Goal: Transaction & Acquisition: Book appointment/travel/reservation

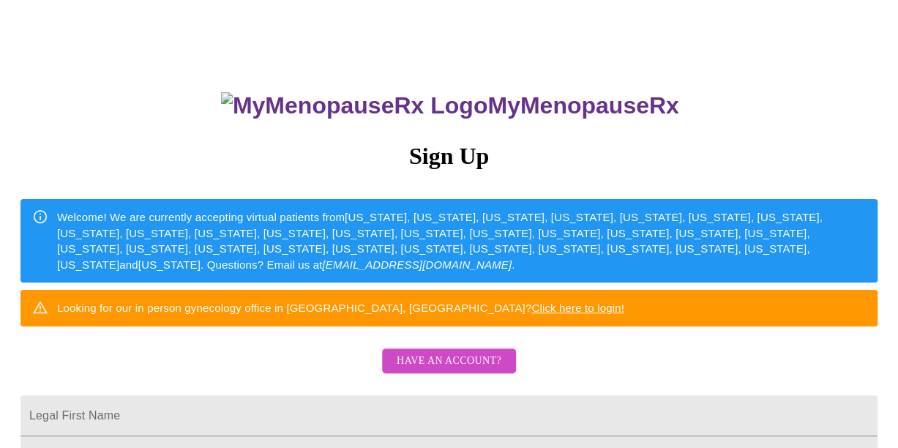
scroll to position [146, 0]
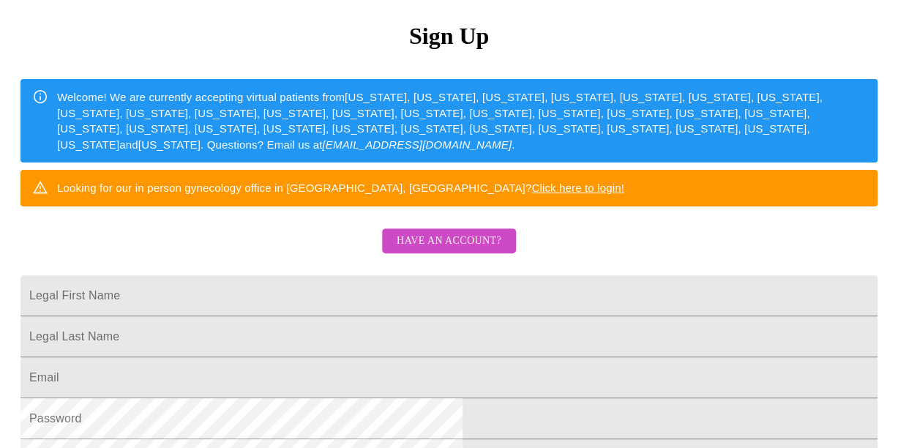
click at [435, 250] on span "Have an account?" at bounding box center [449, 241] width 105 height 18
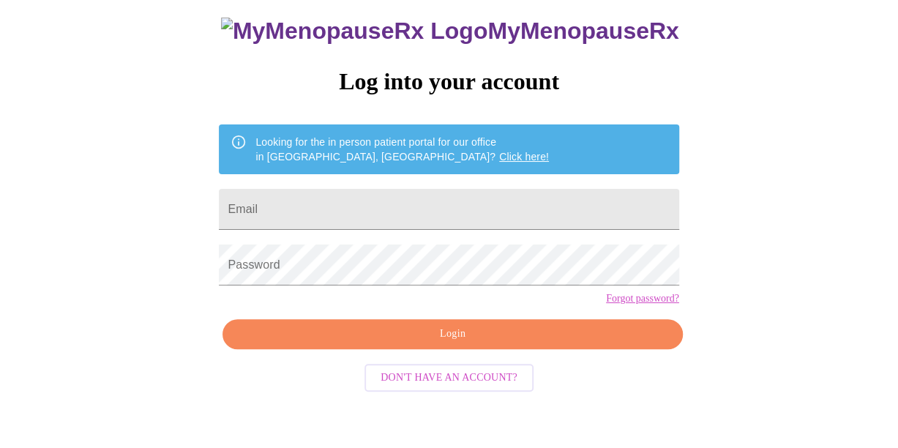
scroll to position [76, 0]
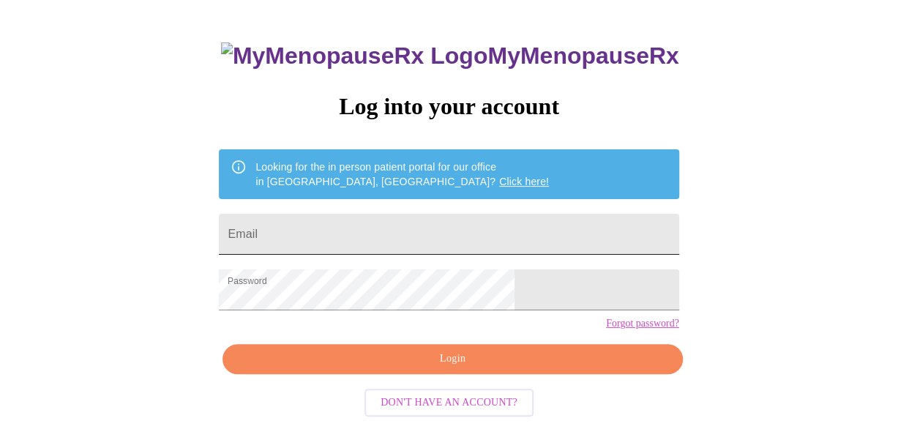
click at [408, 237] on input "Email" at bounding box center [449, 234] width 460 height 41
type input "[PERSON_NAME][EMAIL_ADDRESS][PERSON_NAME][DOMAIN_NAME]"
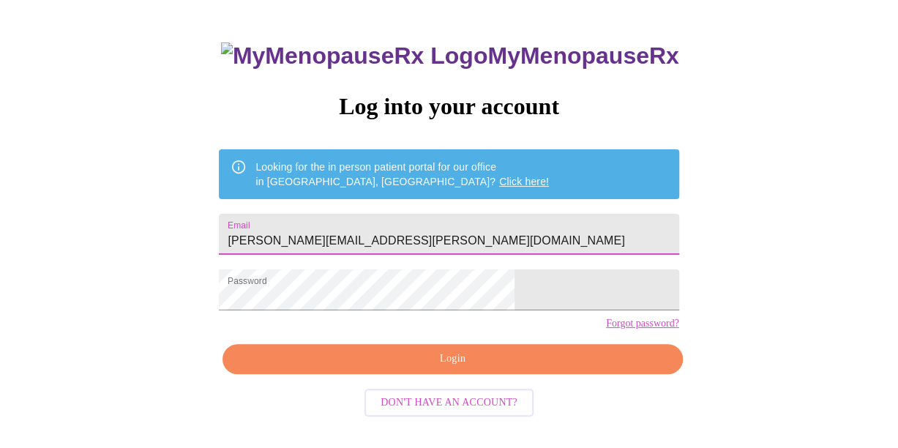
click at [405, 368] on span "Login" at bounding box center [452, 359] width 426 height 18
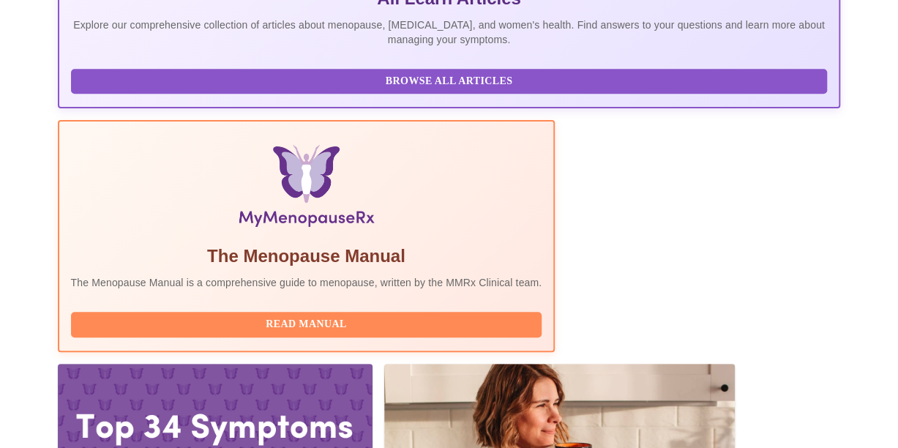
scroll to position [442, 0]
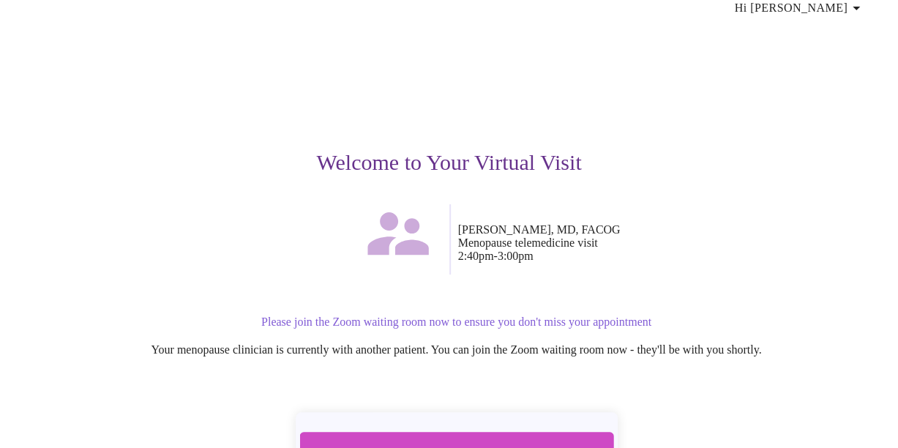
scroll to position [178, 0]
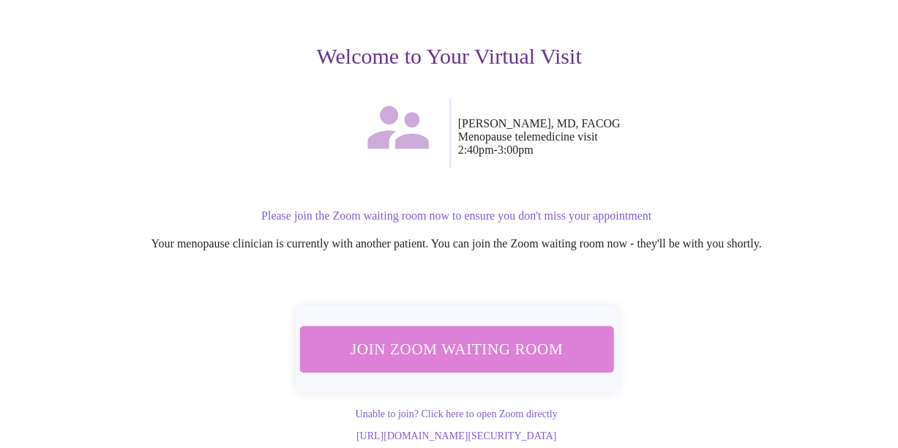
click at [474, 326] on button "Join Zoom Waiting Room" at bounding box center [456, 349] width 314 height 46
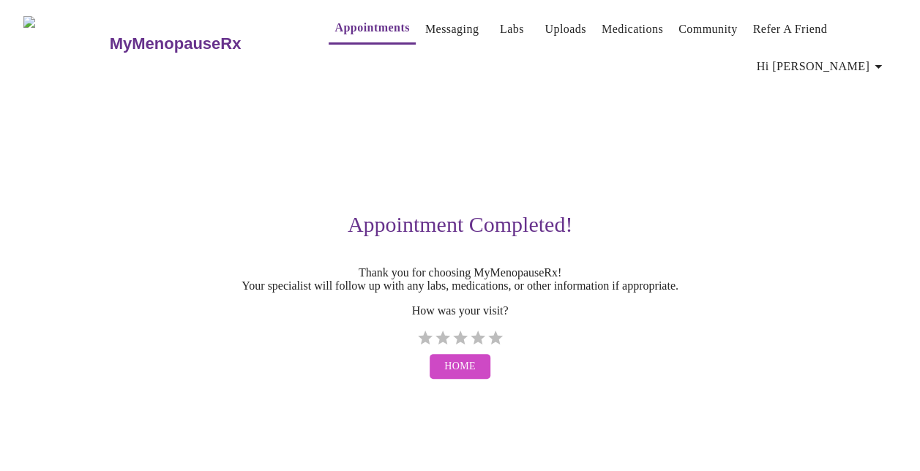
scroll to position [0, 0]
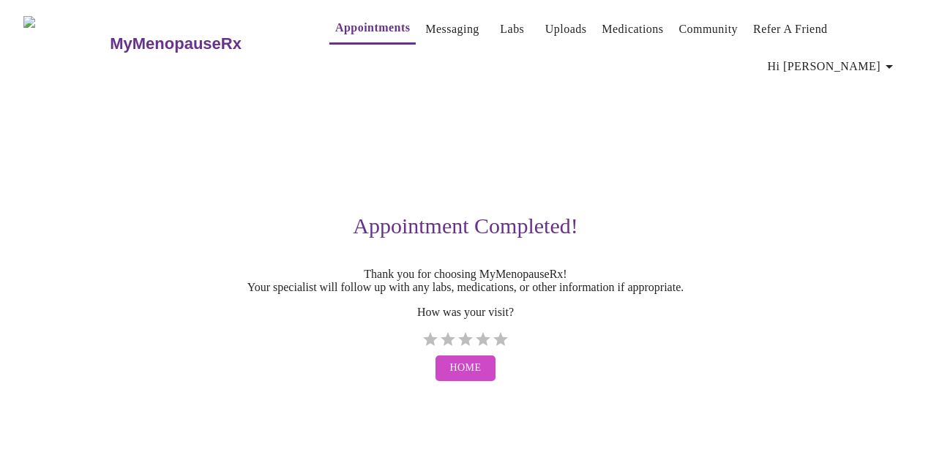
click at [450, 365] on span "Home" at bounding box center [465, 368] width 31 height 18
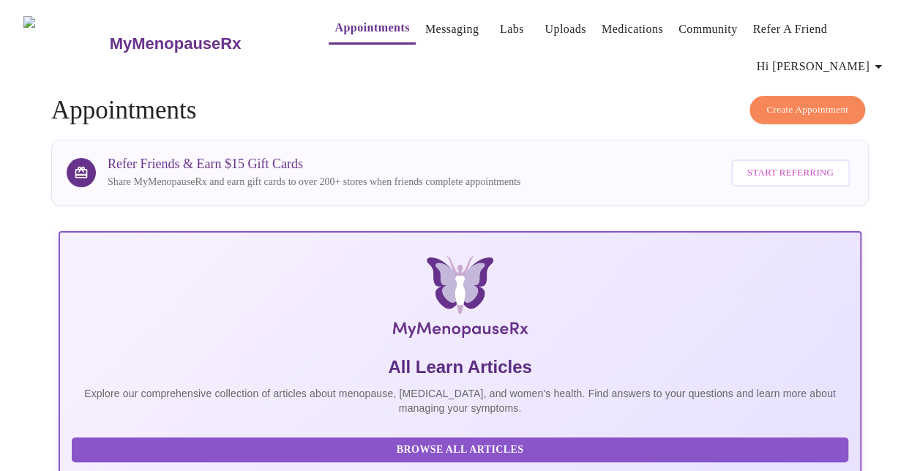
click at [821, 102] on span "Create Appointment" at bounding box center [807, 110] width 82 height 17
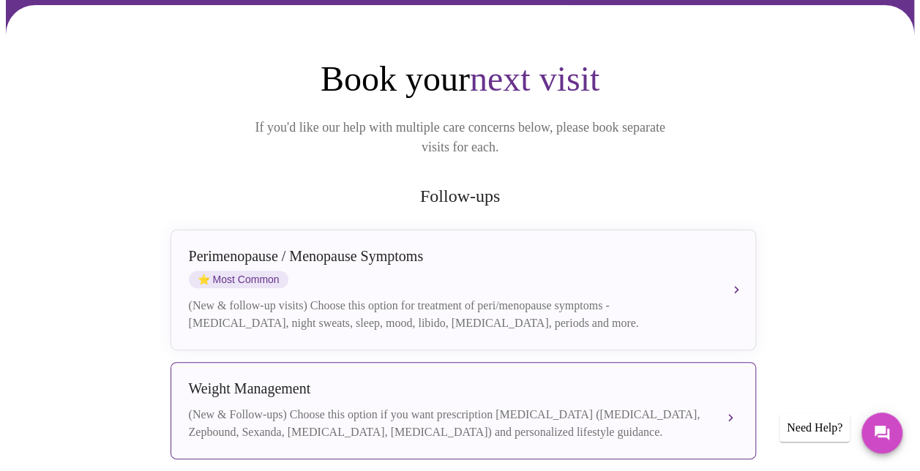
scroll to position [220, 0]
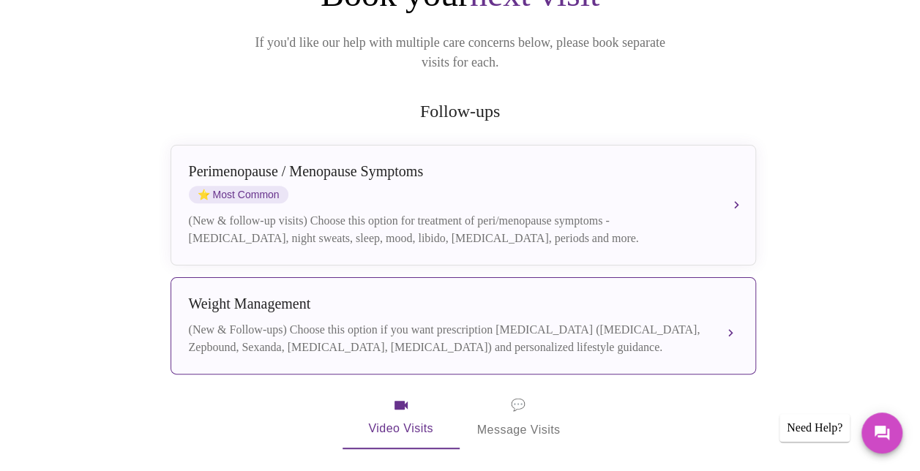
click at [528, 296] on div "[MEDICAL_DATA] (New & Follow-ups) Choose this option if you want prescription […" at bounding box center [463, 326] width 549 height 61
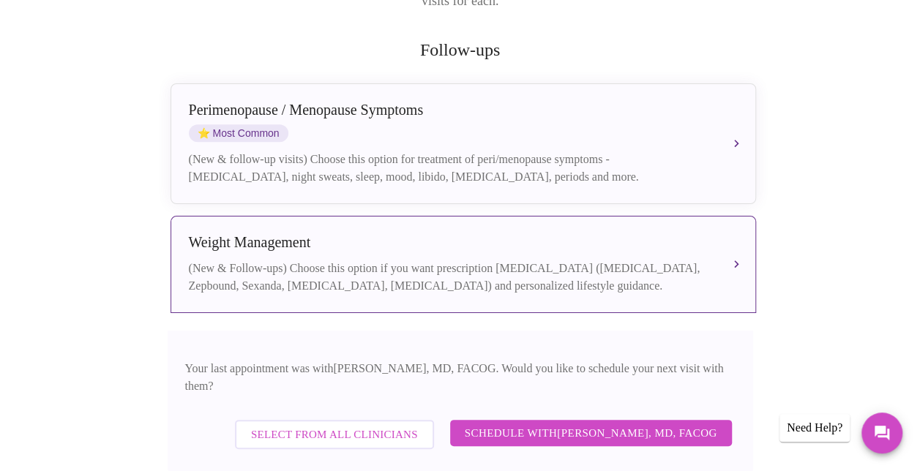
scroll to position [439, 0]
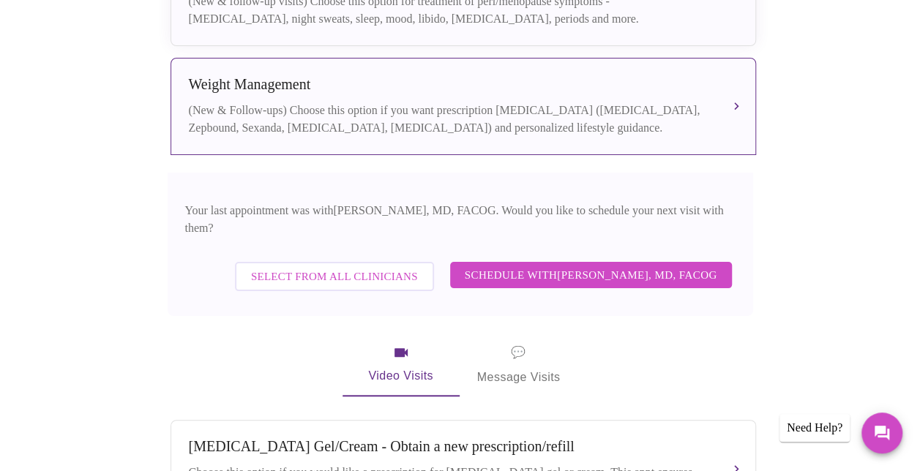
click at [299, 267] on span "Select from All Clinicians" at bounding box center [334, 276] width 167 height 19
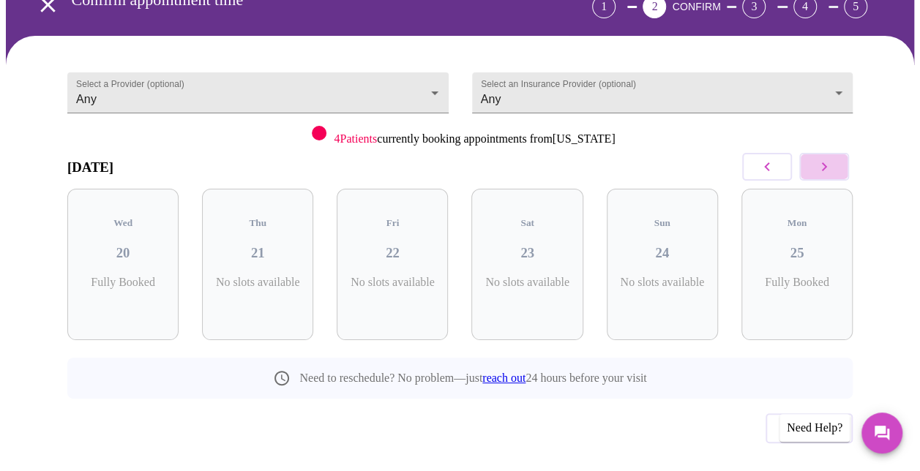
click at [841, 153] on button "button" at bounding box center [824, 167] width 50 height 28
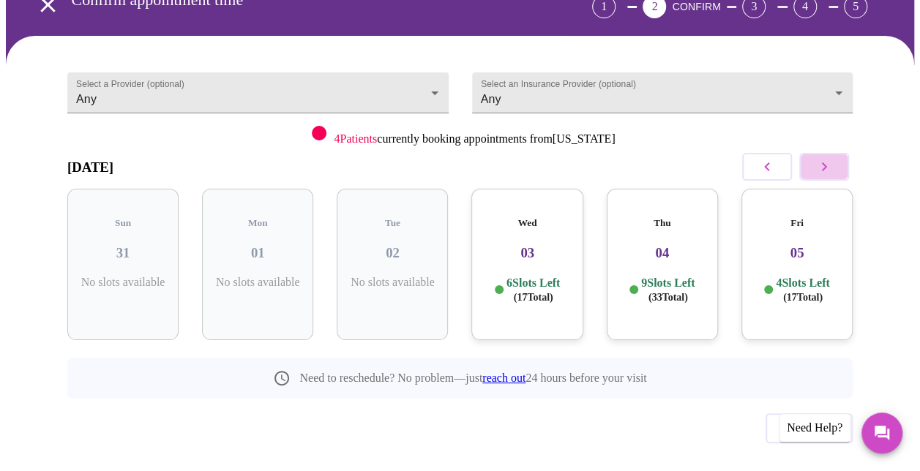
click at [841, 153] on button "button" at bounding box center [824, 167] width 50 height 28
click at [833, 158] on icon "button" at bounding box center [824, 167] width 18 height 18
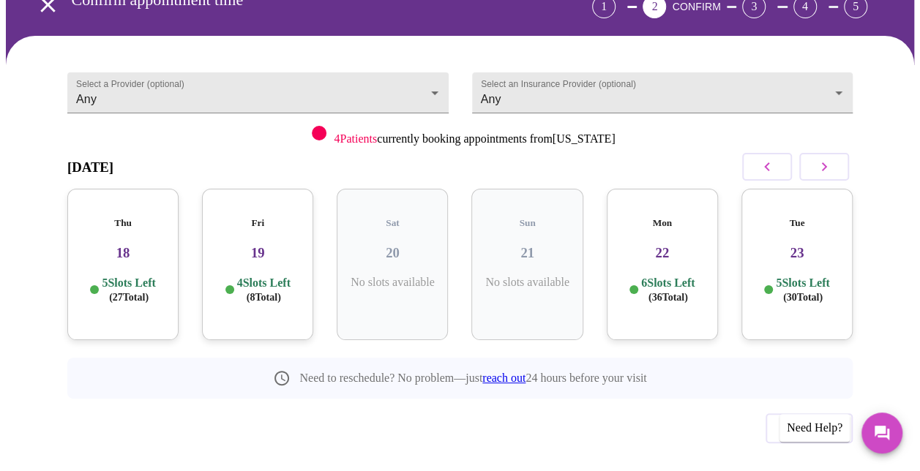
click at [768, 158] on icon "button" at bounding box center [767, 167] width 18 height 18
click at [766, 158] on icon "button" at bounding box center [767, 167] width 18 height 18
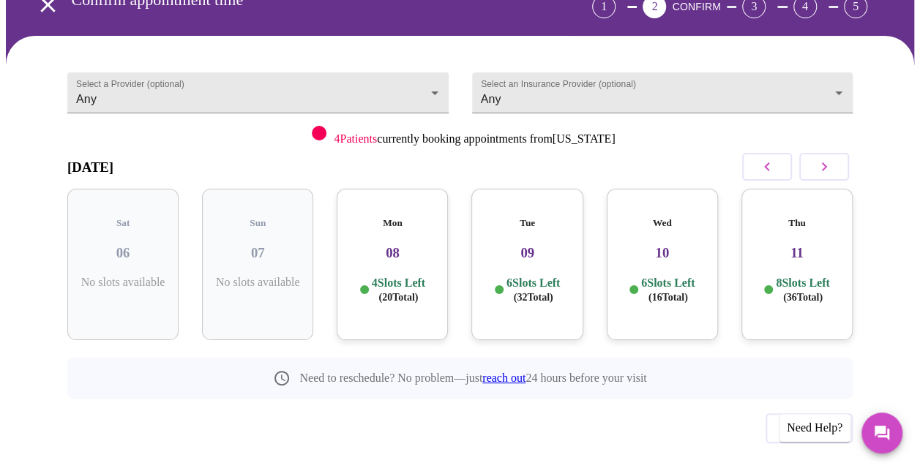
click at [831, 158] on icon "button" at bounding box center [824, 167] width 18 height 18
click at [769, 158] on icon "button" at bounding box center [767, 167] width 18 height 18
click at [827, 245] on h3 "11" at bounding box center [797, 253] width 88 height 16
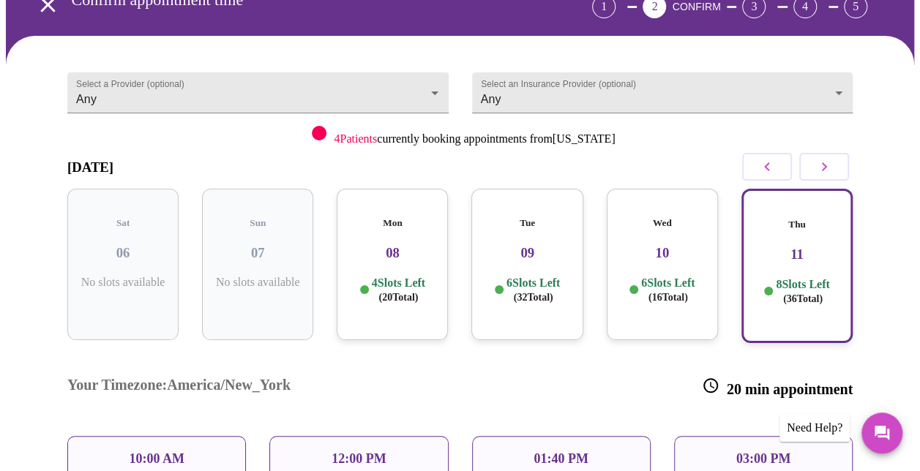
scroll to position [250, 0]
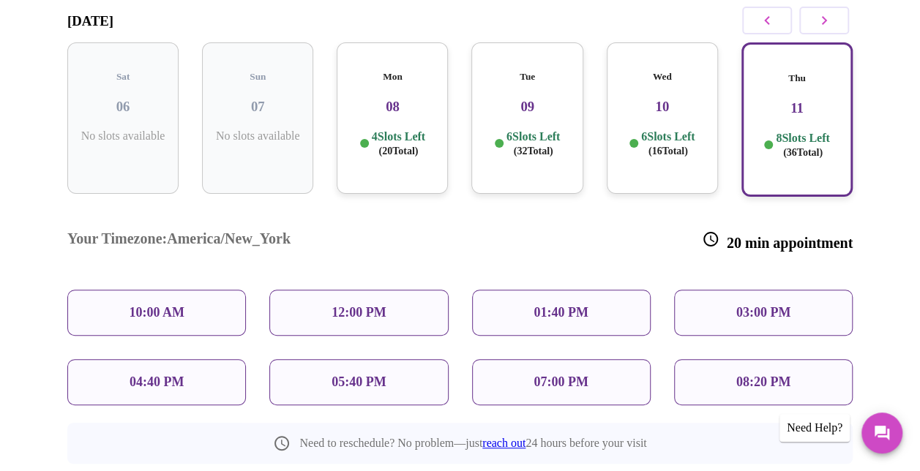
click at [362, 305] on p "12:00 PM" at bounding box center [359, 312] width 54 height 15
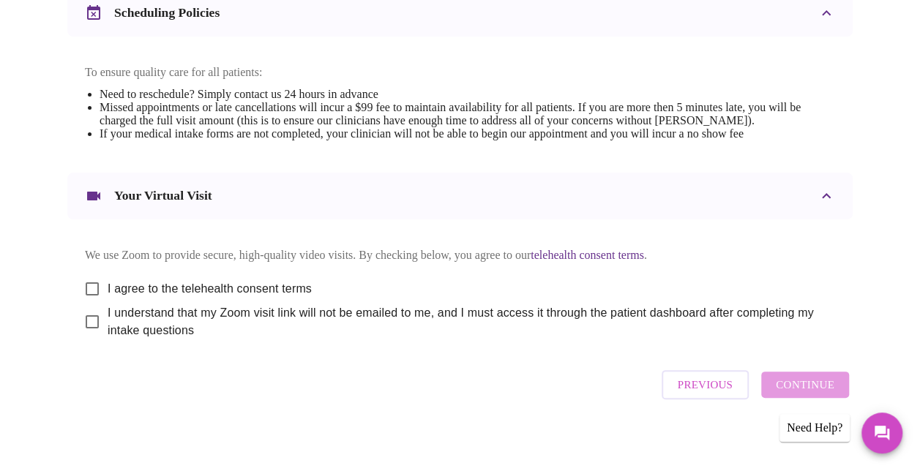
scroll to position [594, 0]
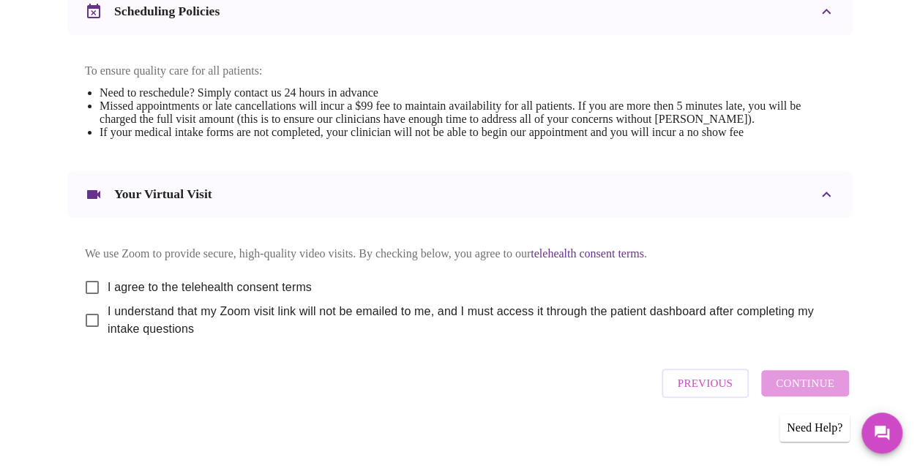
click at [92, 272] on input "I agree to the telehealth consent terms" at bounding box center [92, 287] width 31 height 31
checkbox input "true"
click at [88, 310] on input "I understand that my Zoom visit link will not be emailed to me, and I must acce…" at bounding box center [92, 320] width 31 height 31
checkbox input "true"
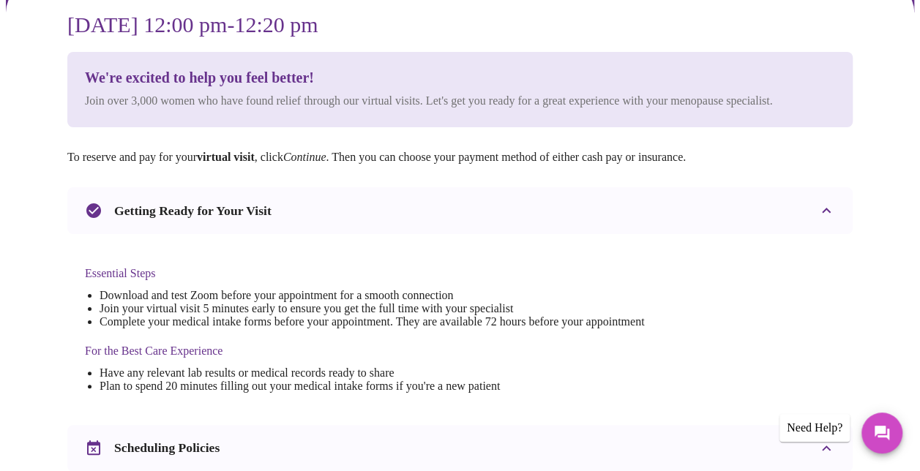
scroll to position [0, 0]
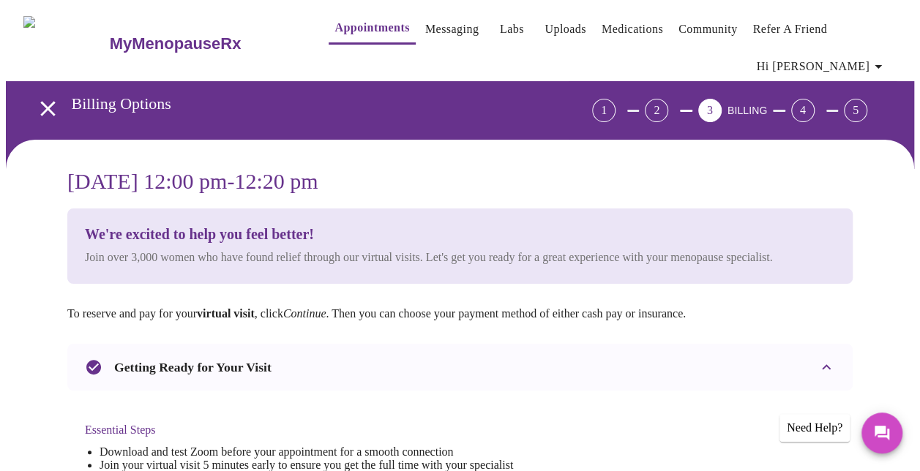
click at [37, 96] on icon "open drawer" at bounding box center [48, 109] width 26 height 26
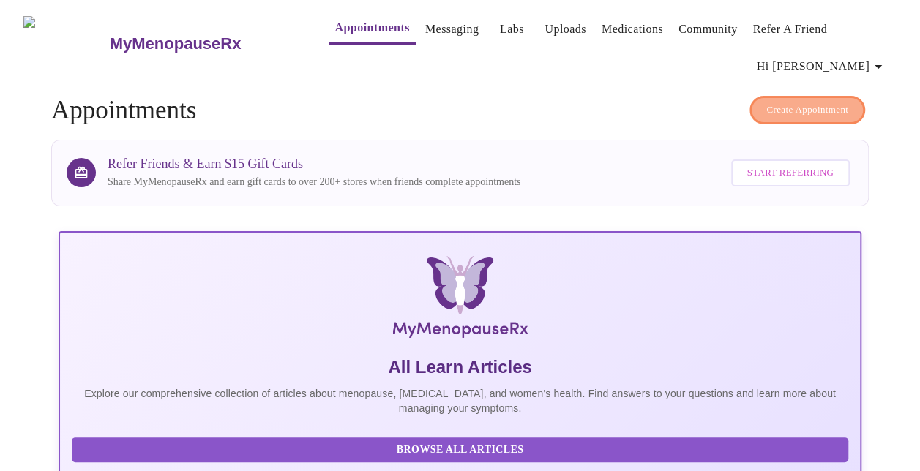
click at [824, 102] on span "Create Appointment" at bounding box center [807, 110] width 82 height 17
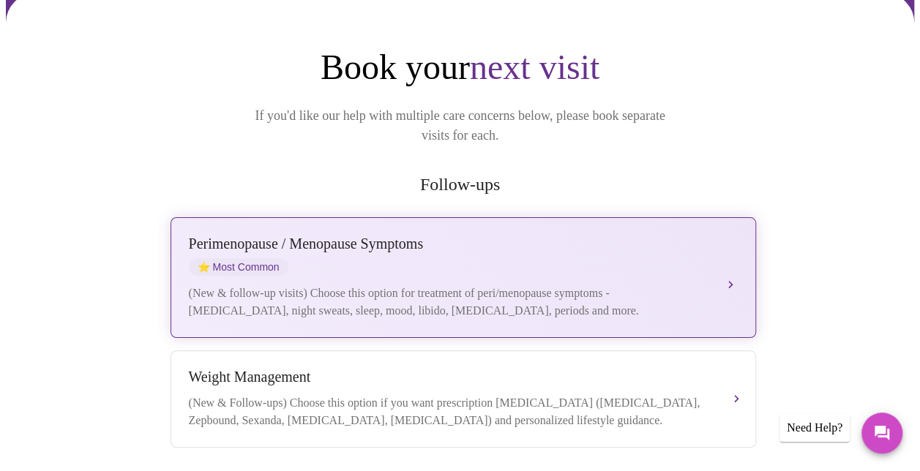
scroll to position [293, 0]
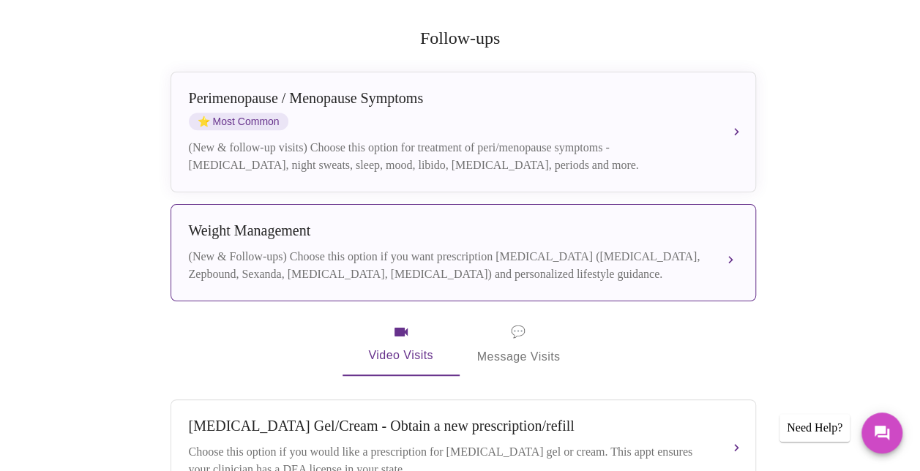
click at [433, 248] on div "(New & Follow-ups) Choose this option if you want prescription [MEDICAL_DATA] (…" at bounding box center [449, 265] width 520 height 35
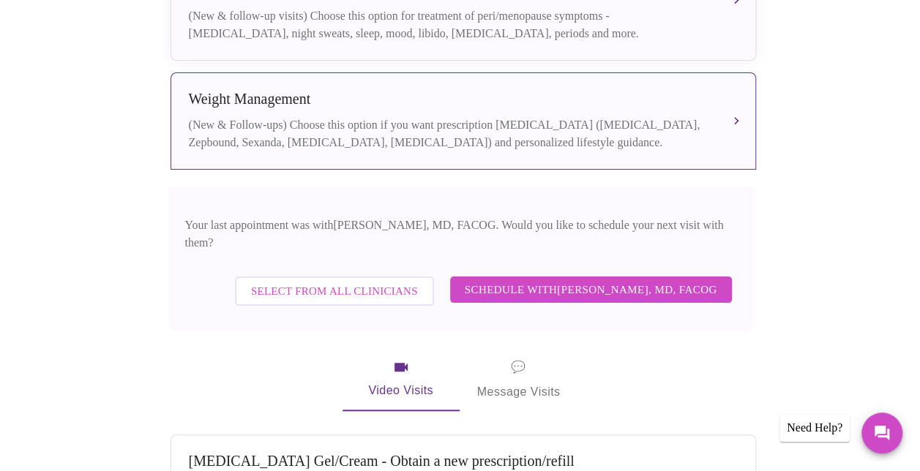
scroll to position [512, 0]
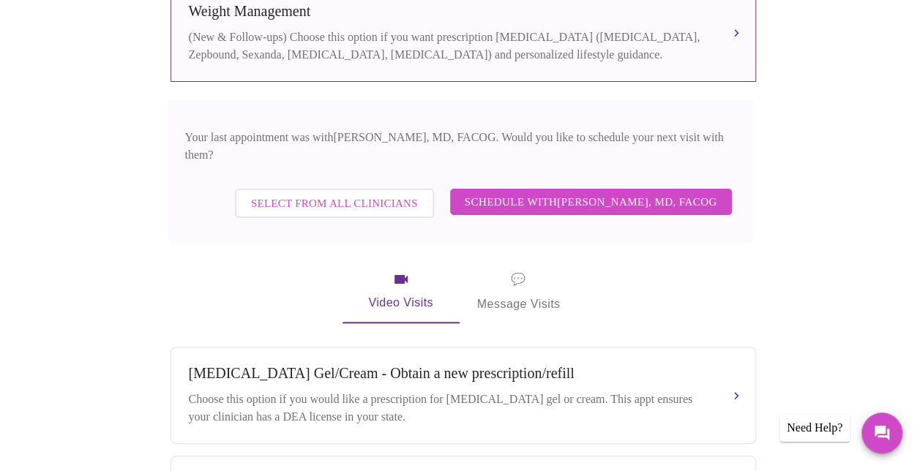
click at [547, 192] on span "Schedule with [PERSON_NAME], MD, FACOG" at bounding box center [591, 201] width 252 height 19
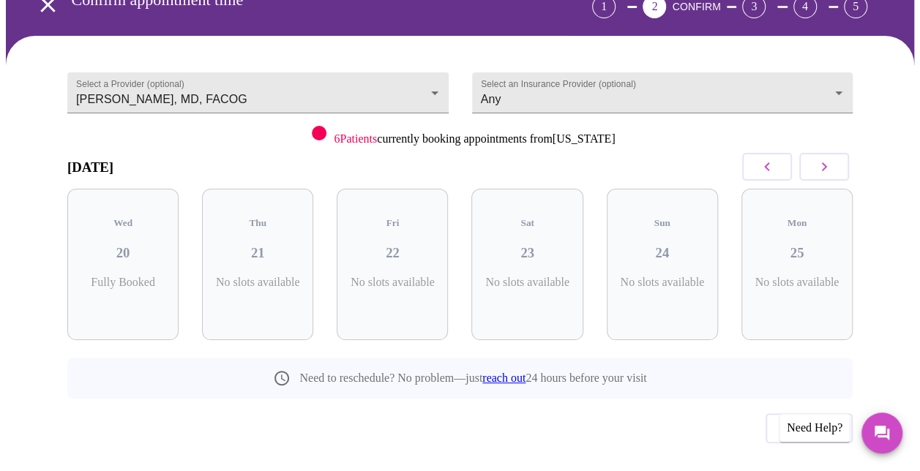
click at [846, 153] on button "button" at bounding box center [824, 167] width 50 height 28
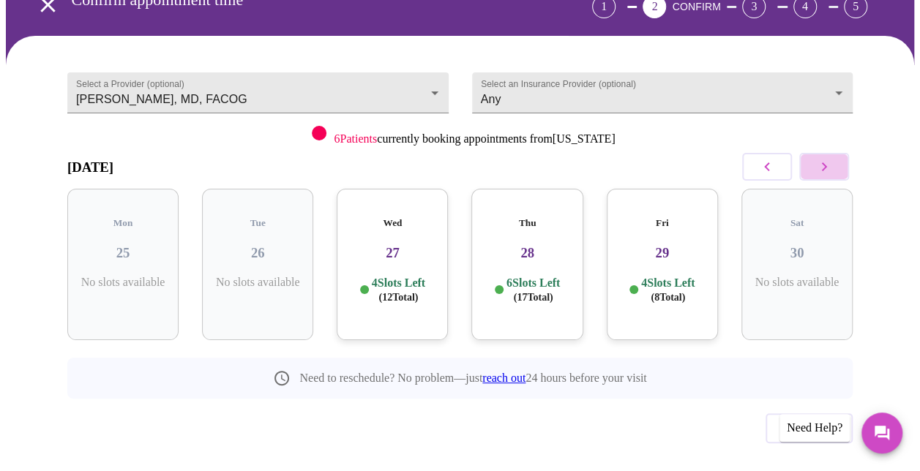
click at [846, 153] on button "button" at bounding box center [824, 167] width 50 height 28
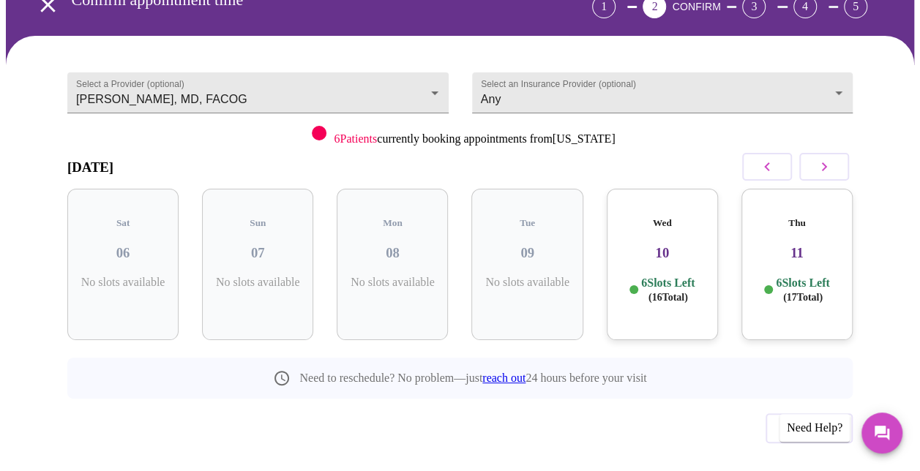
click at [810, 276] on p "6 Slots Left ( 17 Total)" at bounding box center [802, 290] width 53 height 29
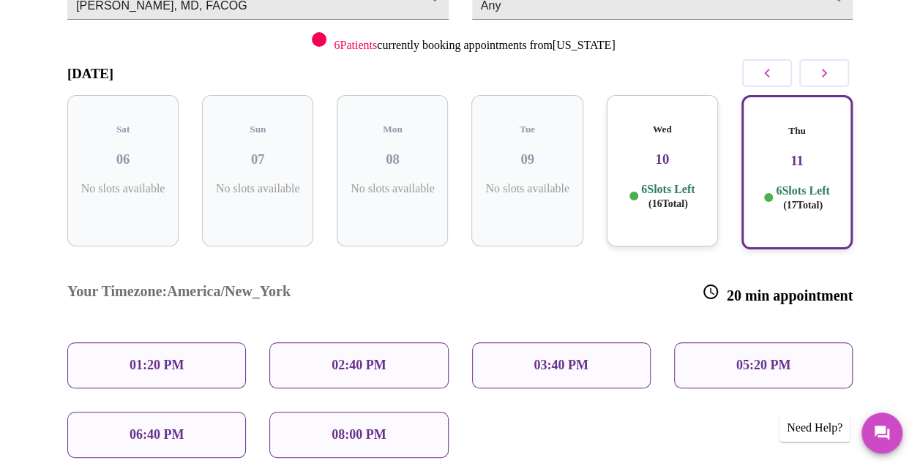
scroll to position [250, 0]
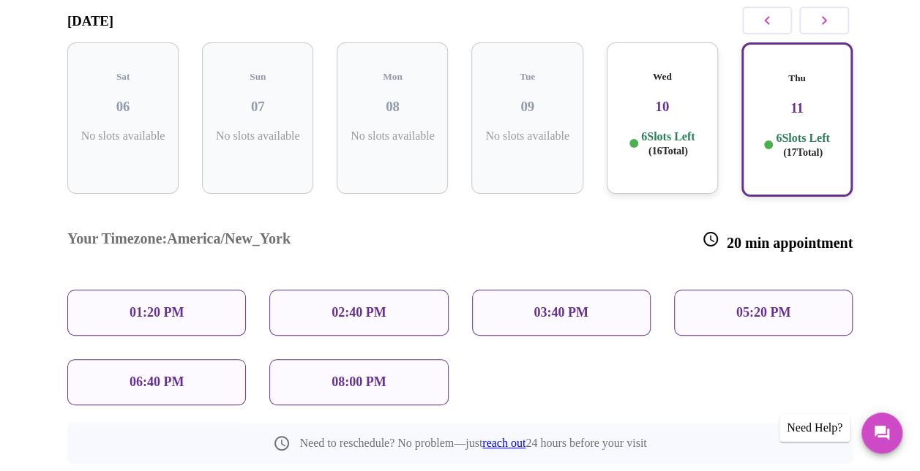
click at [157, 305] on p "01:20 PM" at bounding box center [157, 312] width 54 height 15
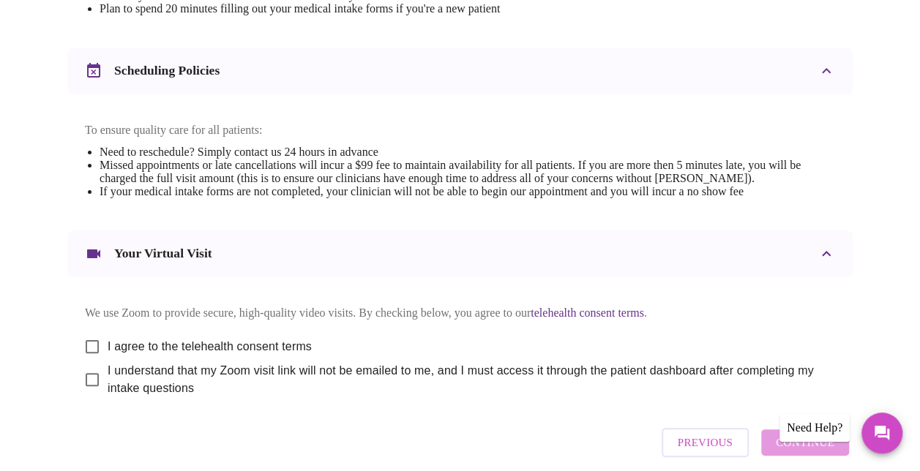
scroll to position [594, 0]
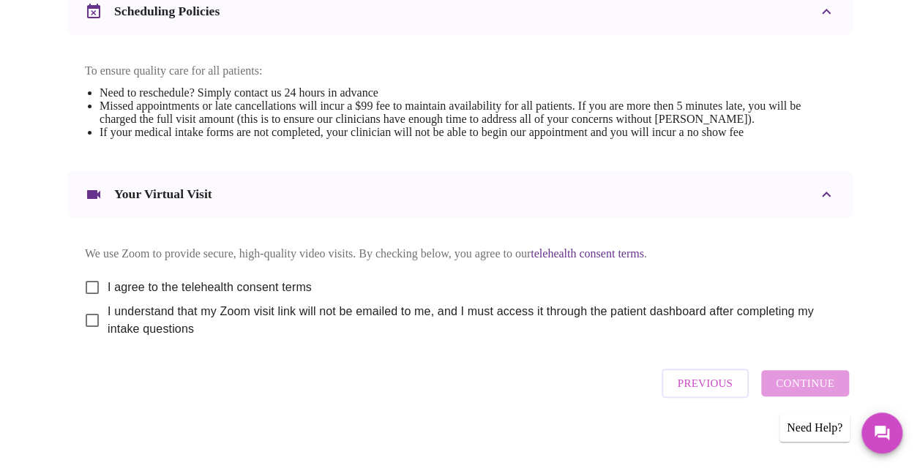
click at [83, 281] on input "I agree to the telehealth consent terms" at bounding box center [92, 287] width 31 height 31
checkbox input "true"
click at [83, 313] on input "I understand that my Zoom visit link will not be emailed to me, and I must acce…" at bounding box center [92, 320] width 31 height 31
checkbox input "true"
click at [832, 386] on span "Continue" at bounding box center [805, 383] width 59 height 19
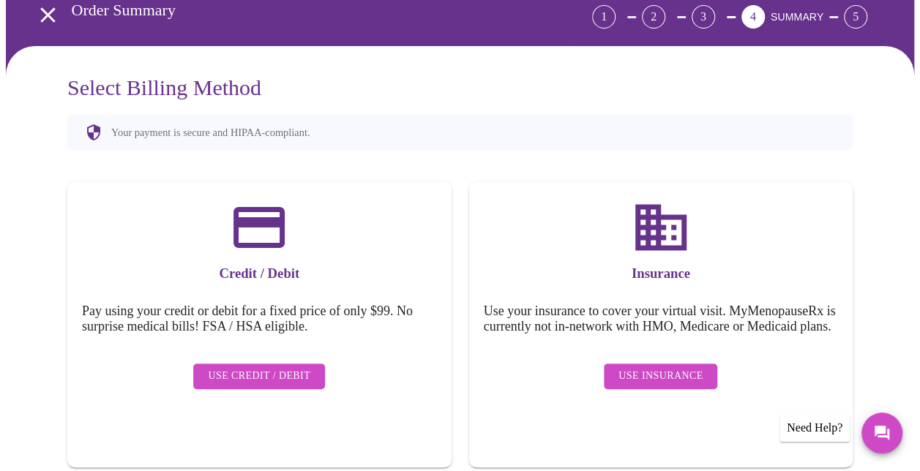
scroll to position [151, 0]
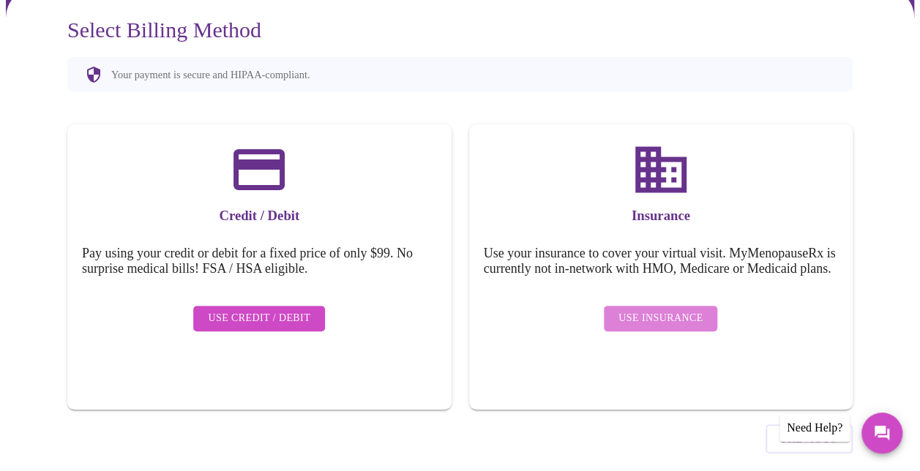
click at [695, 310] on span "Use Insurance" at bounding box center [660, 319] width 84 height 18
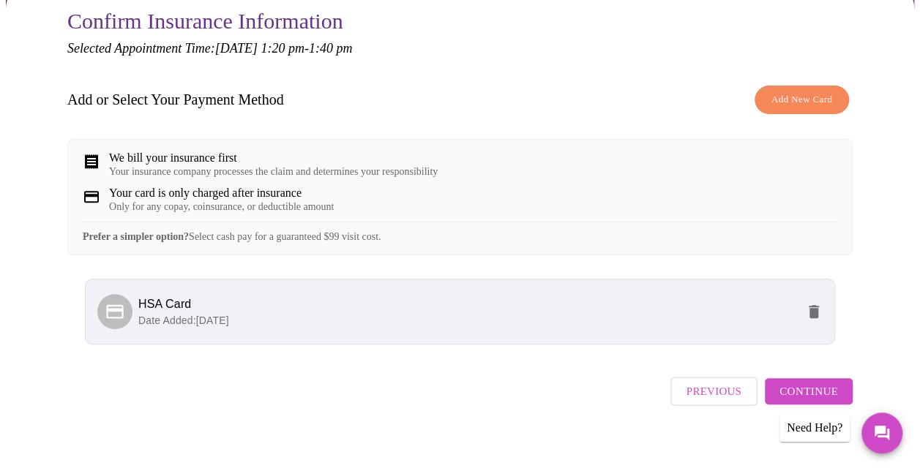
scroll to position [163, 0]
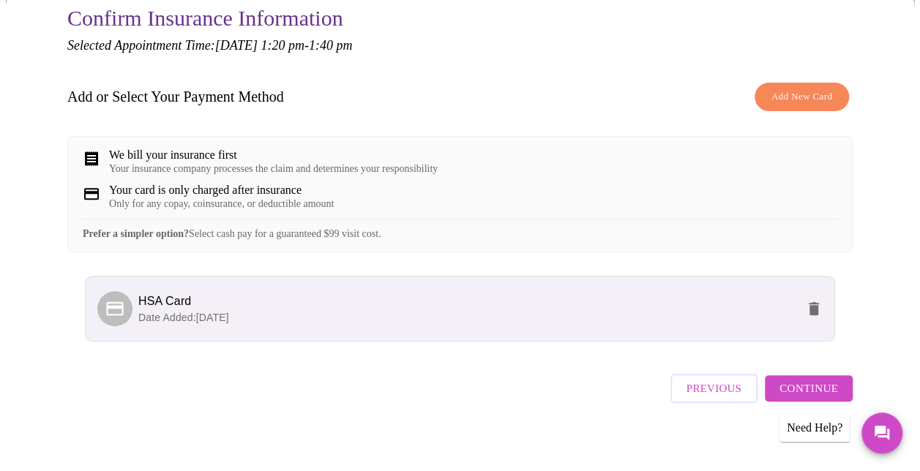
click at [827, 379] on span "Continue" at bounding box center [808, 388] width 59 height 19
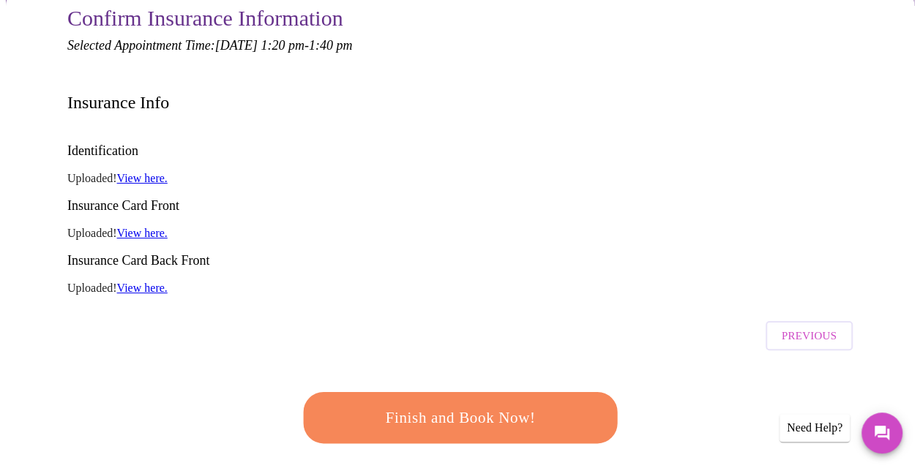
click at [567, 405] on span "Finish and Book Now!" at bounding box center [460, 418] width 271 height 27
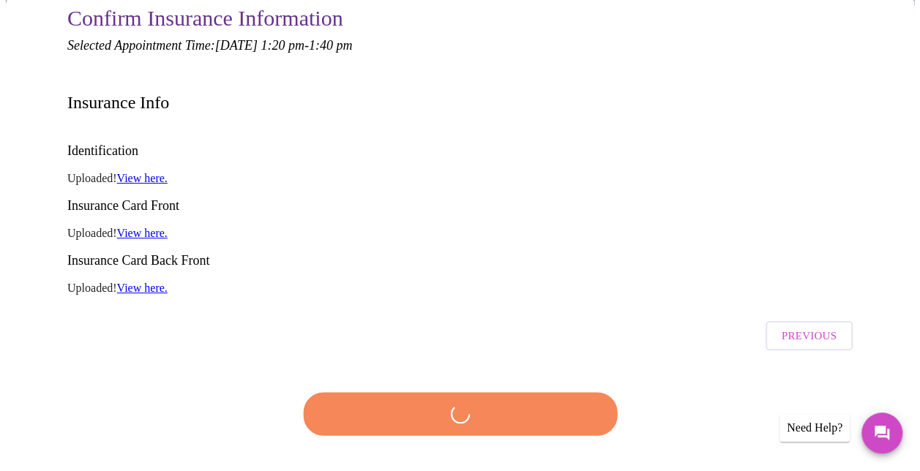
scroll to position [383, 0]
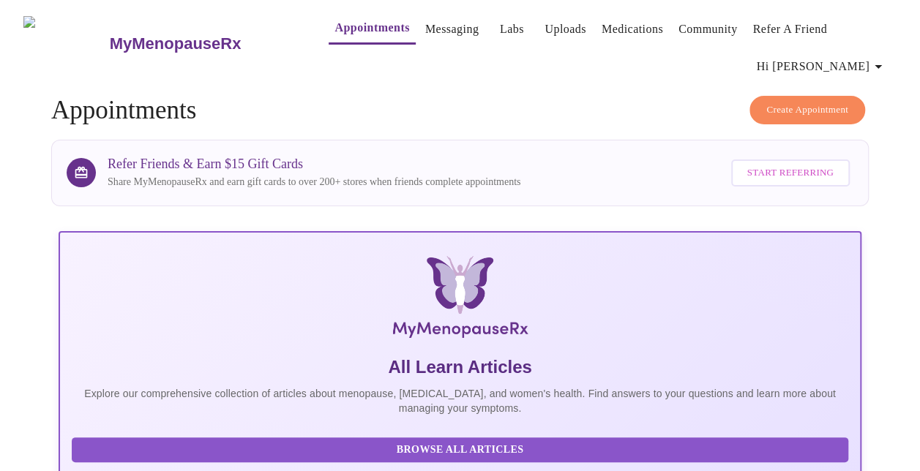
click at [814, 102] on span "Create Appointment" at bounding box center [807, 110] width 82 height 17
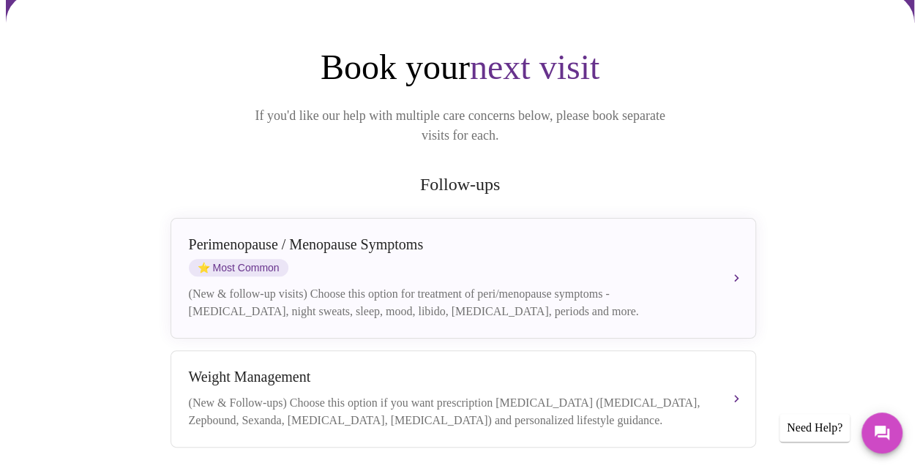
scroll to position [293, 0]
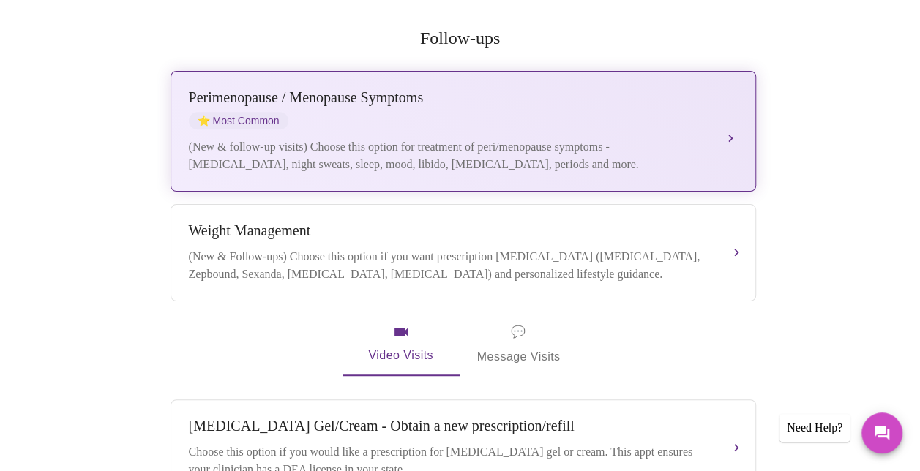
drag, startPoint x: 430, startPoint y: 79, endPoint x: 452, endPoint y: 83, distance: 22.3
click at [431, 89] on div "[MEDICAL_DATA] / Menopause Symptoms ⭐ Most Common" at bounding box center [449, 109] width 520 height 40
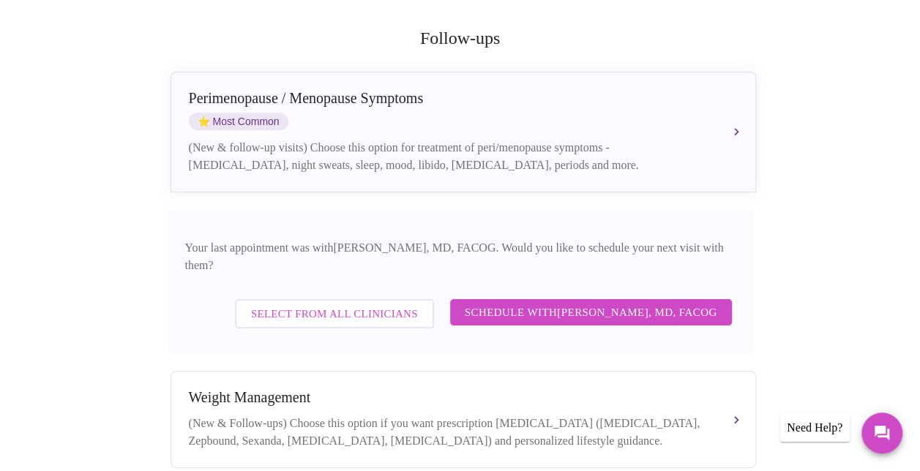
click at [527, 303] on span "Schedule with [PERSON_NAME], MD, FACOG" at bounding box center [591, 312] width 252 height 19
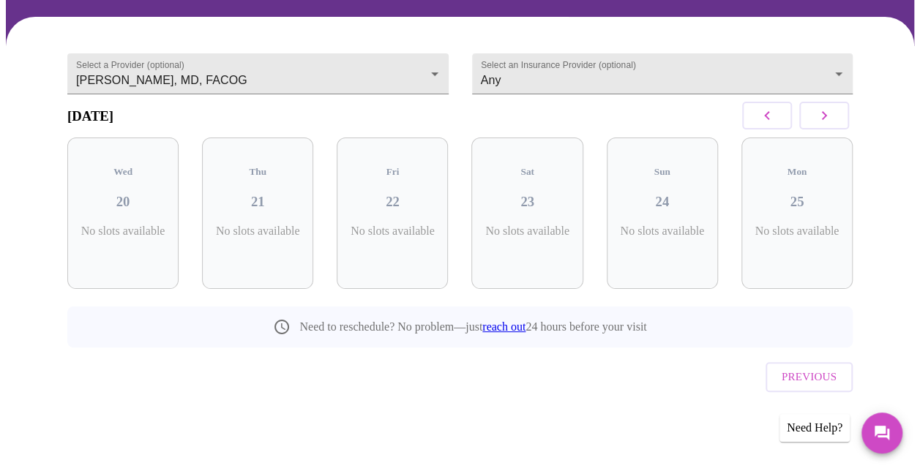
scroll to position [79, 0]
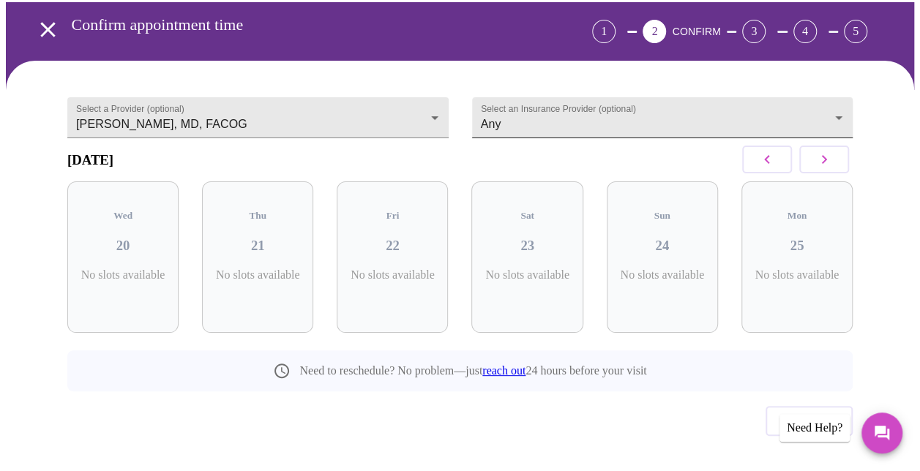
click at [637, 100] on body "MyMenopauseRx Appointments Messaging Labs Uploads Medications Community Refer a…" at bounding box center [460, 218] width 908 height 583
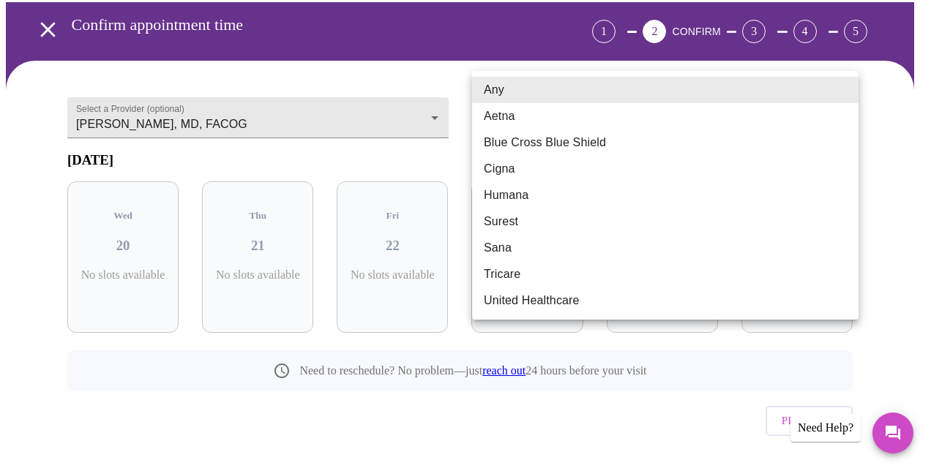
click at [553, 114] on li "Aetna" at bounding box center [665, 116] width 386 height 26
type input "Aetna"
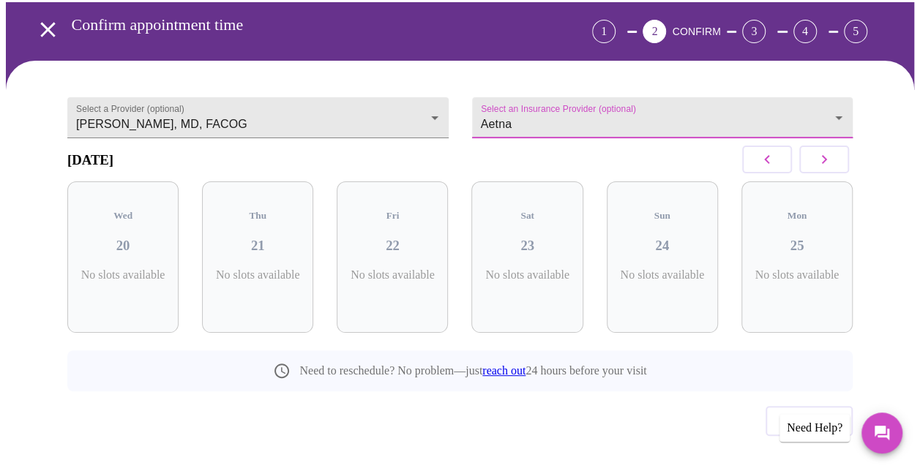
click at [820, 146] on button "button" at bounding box center [824, 160] width 50 height 28
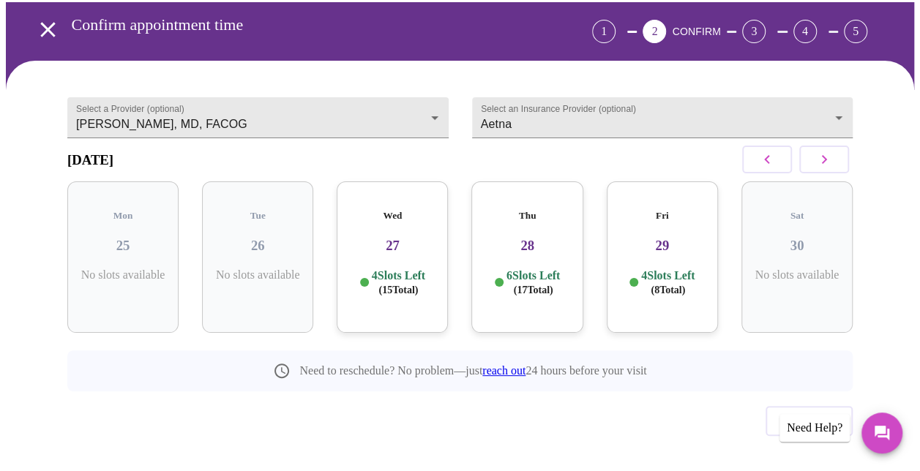
click at [827, 155] on icon "button" at bounding box center [824, 159] width 5 height 9
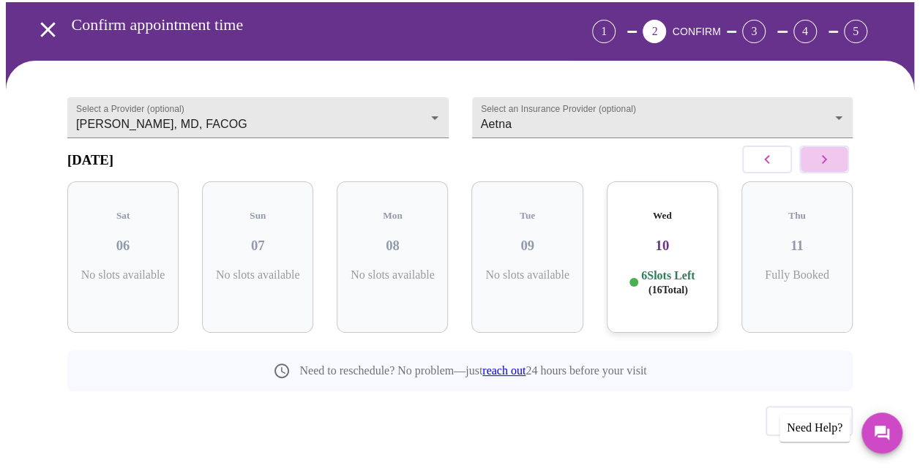
click at [827, 155] on icon "button" at bounding box center [824, 159] width 5 height 9
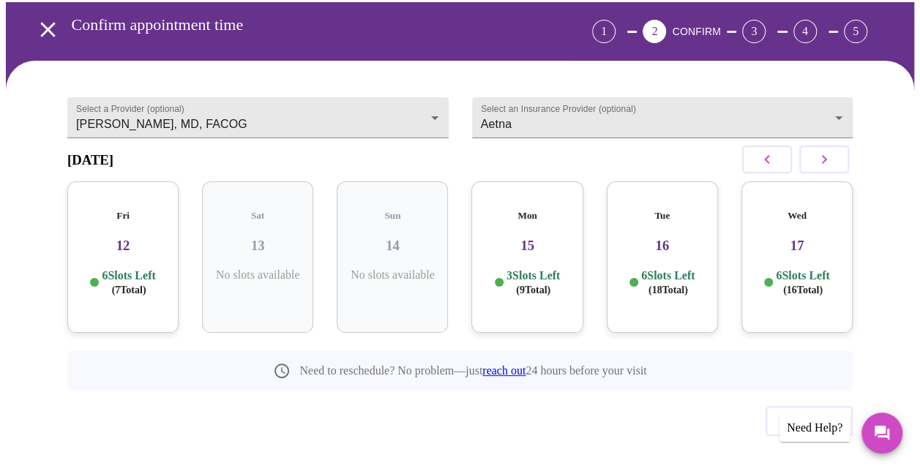
click at [769, 155] on icon "button" at bounding box center [766, 159] width 5 height 9
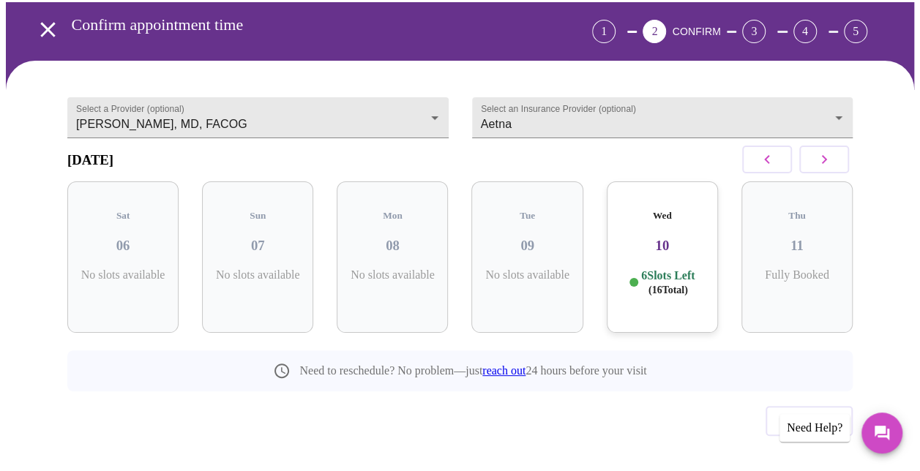
click at [774, 151] on icon "button" at bounding box center [767, 160] width 18 height 18
click at [801, 269] on p "4 Slots Left ( 7 Total)" at bounding box center [802, 283] width 53 height 29
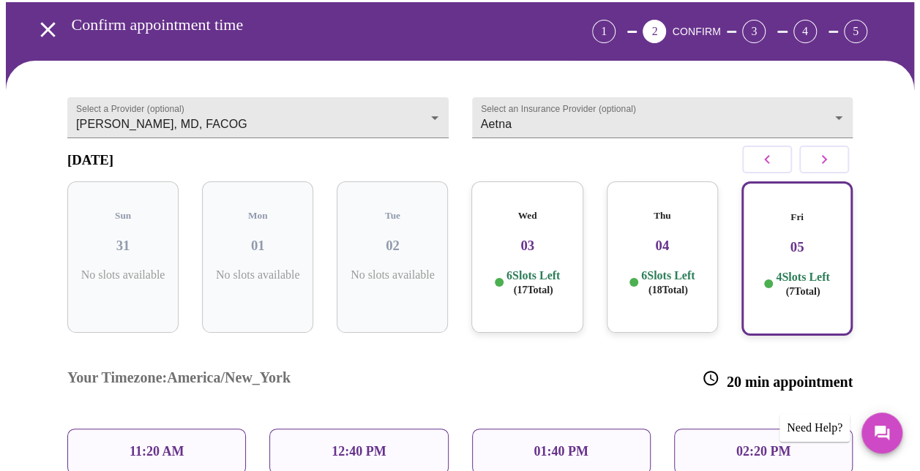
scroll to position [197, 0]
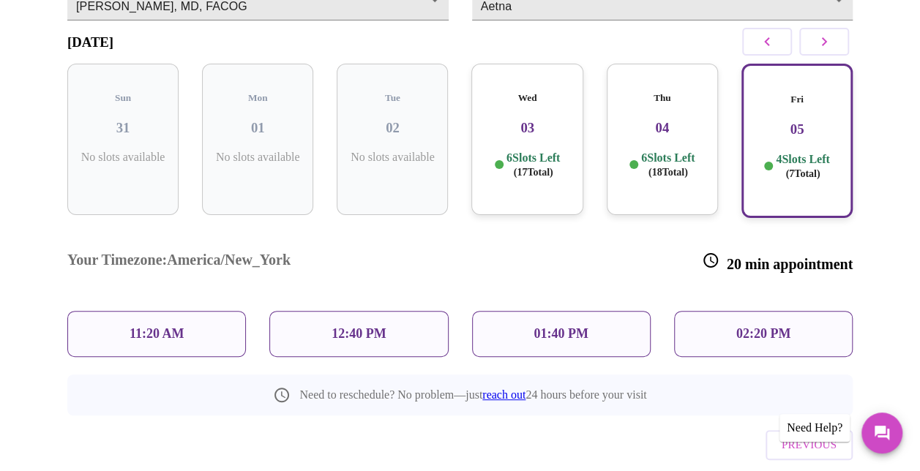
click at [120, 311] on div "11:20 AM" at bounding box center [156, 334] width 179 height 46
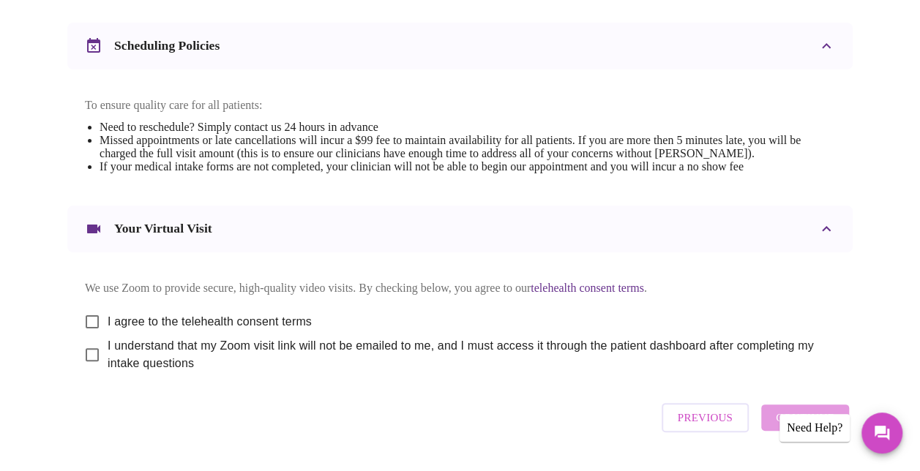
scroll to position [594, 0]
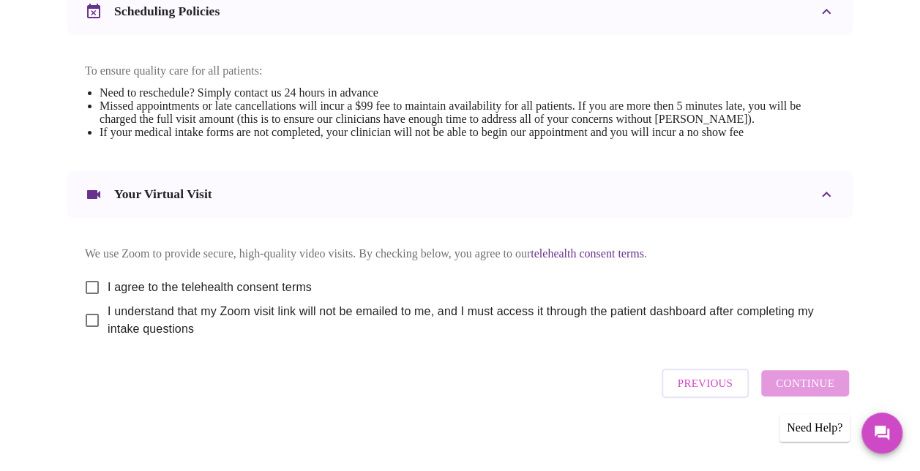
click at [717, 382] on span "Previous" at bounding box center [705, 383] width 55 height 19
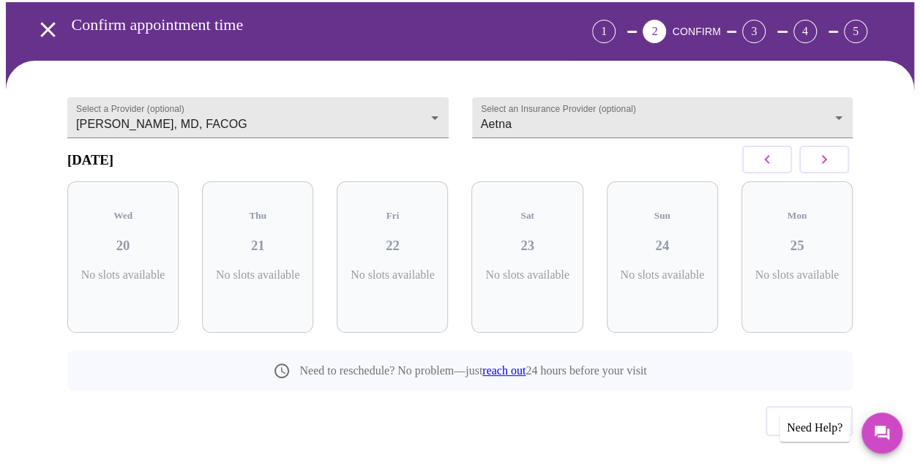
click at [844, 154] on button "button" at bounding box center [824, 160] width 50 height 28
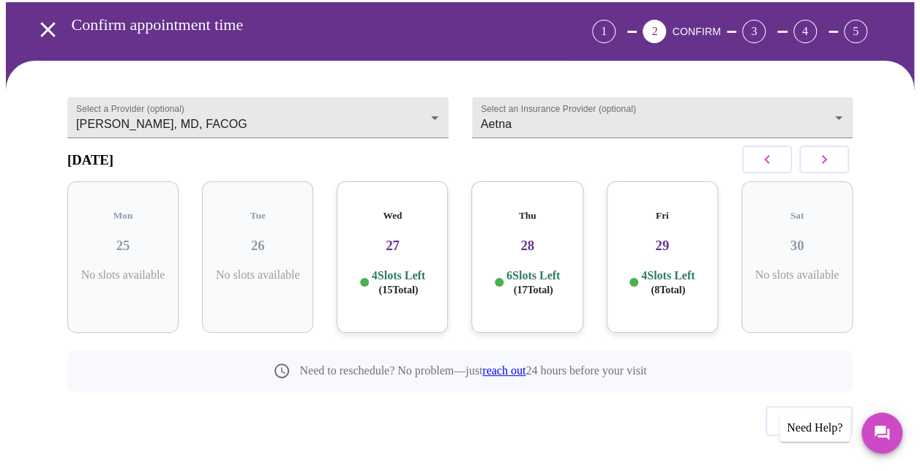
click at [843, 154] on button "button" at bounding box center [824, 160] width 50 height 28
click at [806, 269] on p "4 Slots Left ( 7 Total)" at bounding box center [802, 283] width 53 height 29
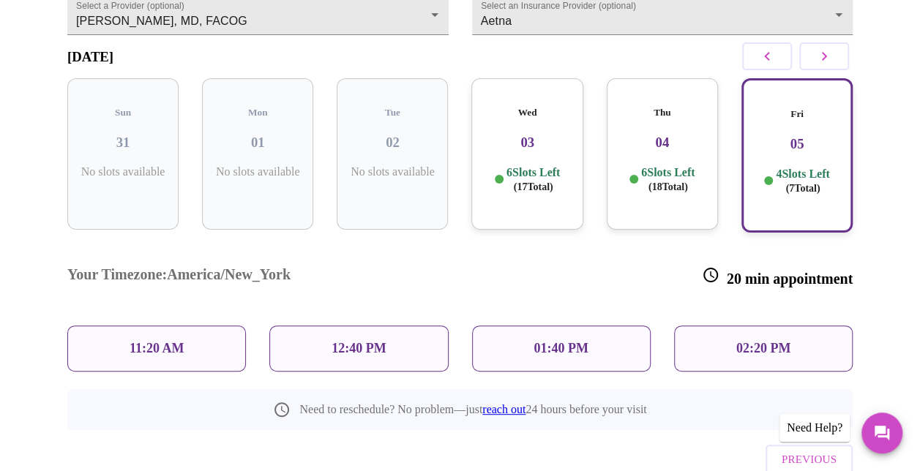
scroll to position [197, 0]
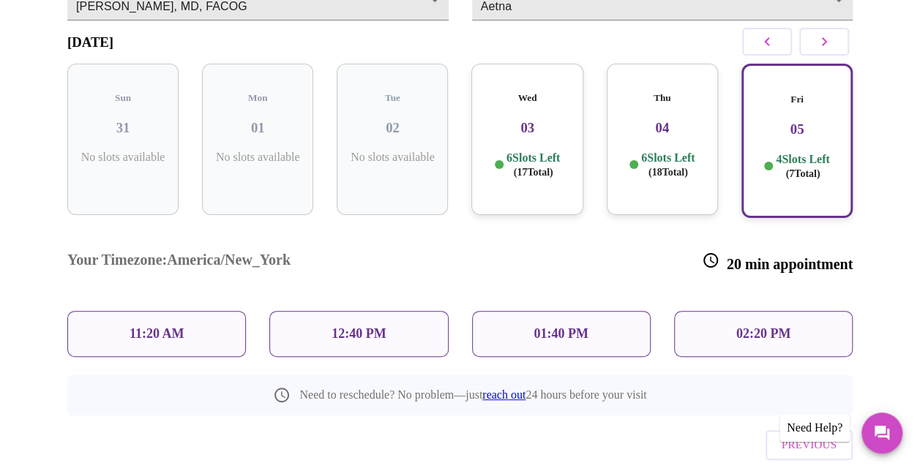
click at [143, 326] on p "11:20 AM" at bounding box center [157, 333] width 55 height 15
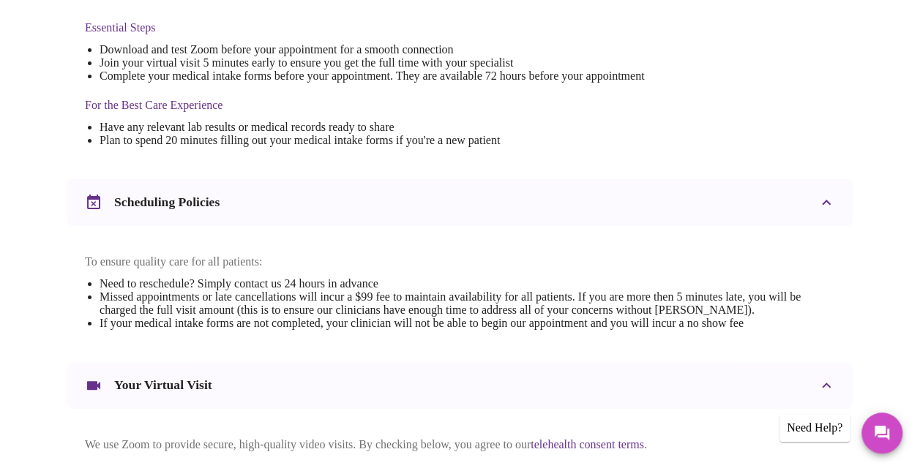
scroll to position [512, 0]
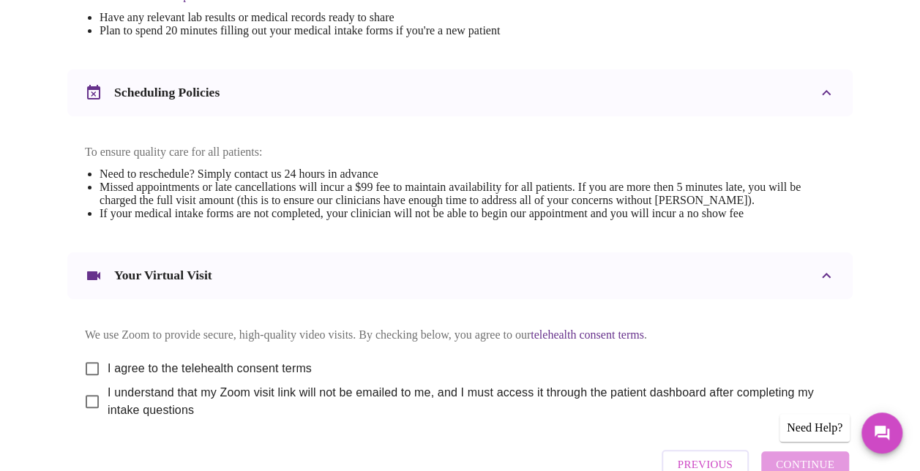
click at [90, 357] on input "I agree to the telehealth consent terms" at bounding box center [92, 368] width 31 height 31
checkbox input "true"
click at [84, 391] on input "I understand that my Zoom visit link will not be emailed to me, and I must acce…" at bounding box center [92, 401] width 31 height 31
checkbox input "true"
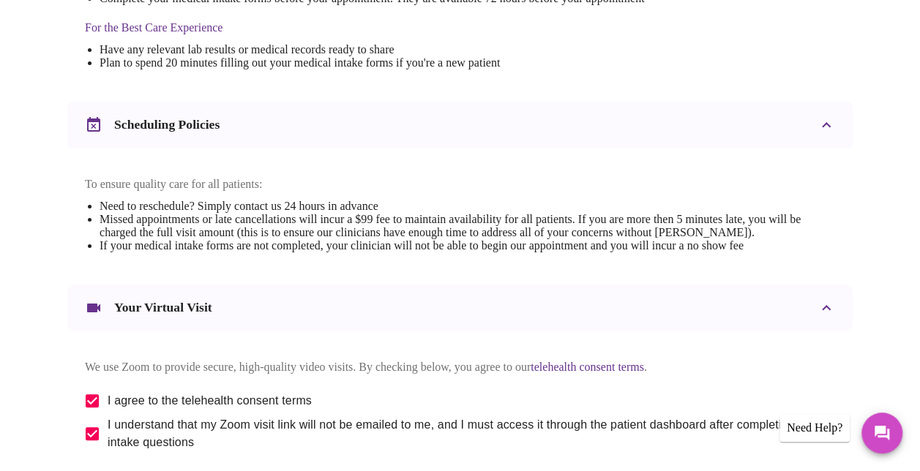
scroll to position [594, 0]
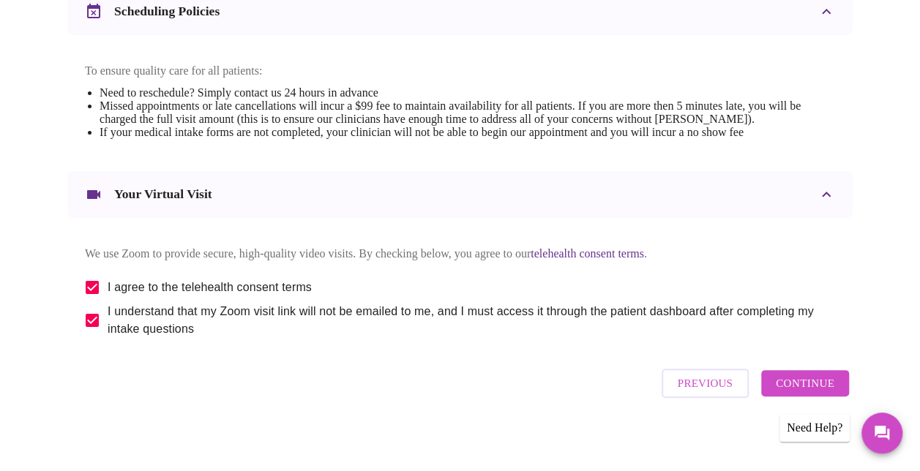
click at [792, 384] on span "Continue" at bounding box center [805, 383] width 59 height 19
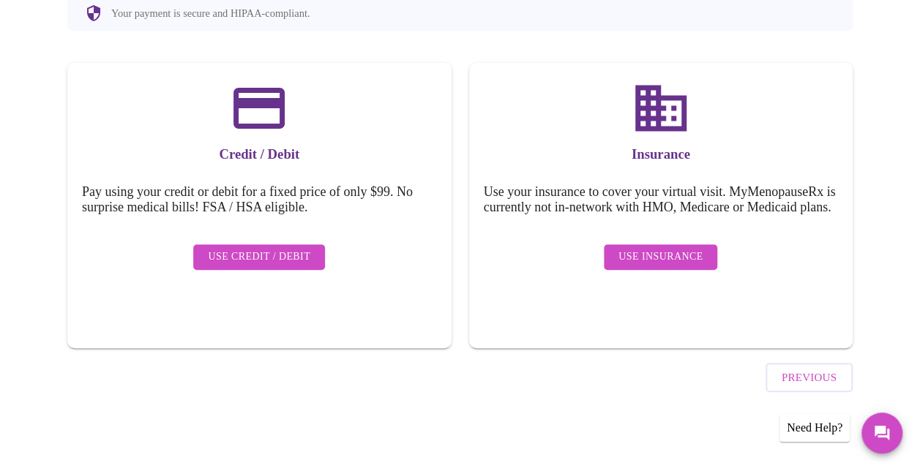
scroll to position [151, 0]
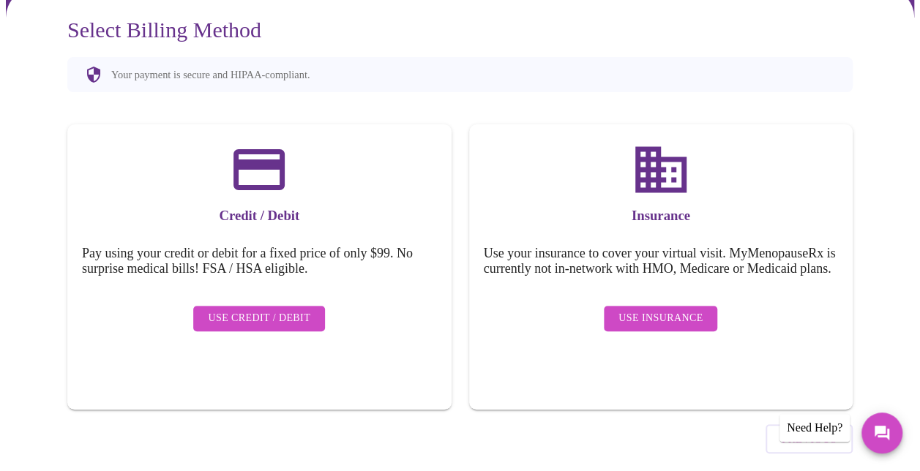
click at [650, 306] on button "Use Insurance" at bounding box center [660, 319] width 113 height 26
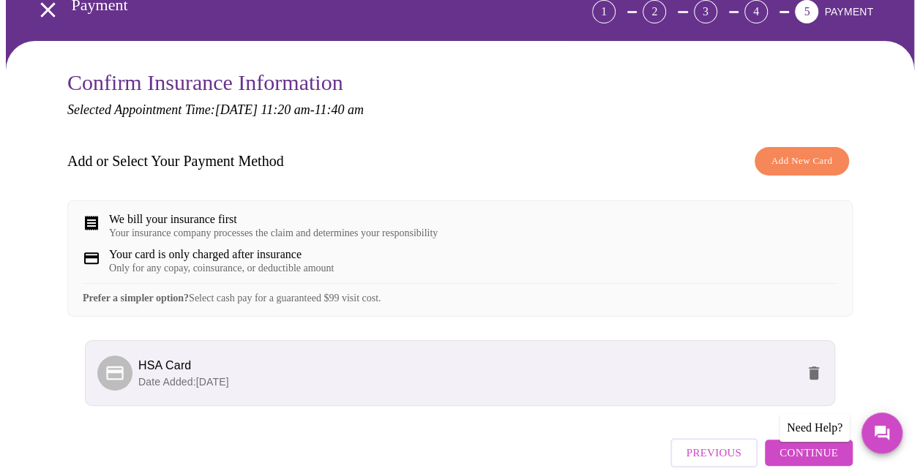
scroll to position [163, 0]
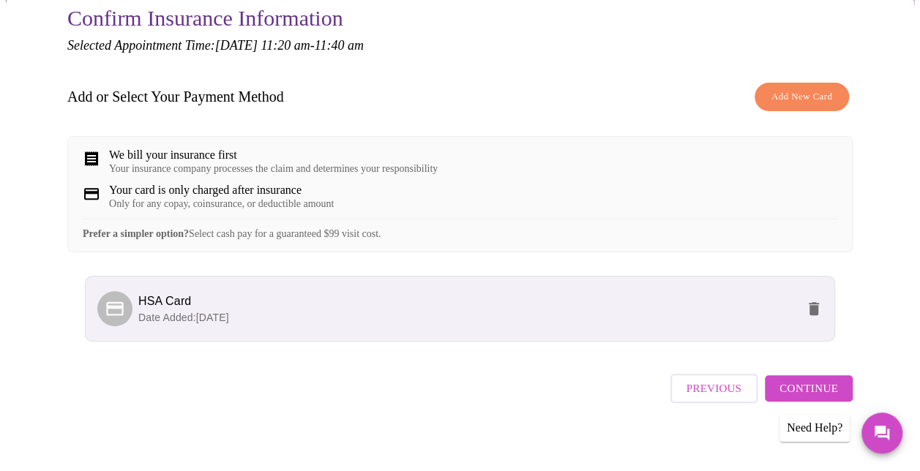
click at [818, 381] on span "Continue" at bounding box center [808, 388] width 59 height 19
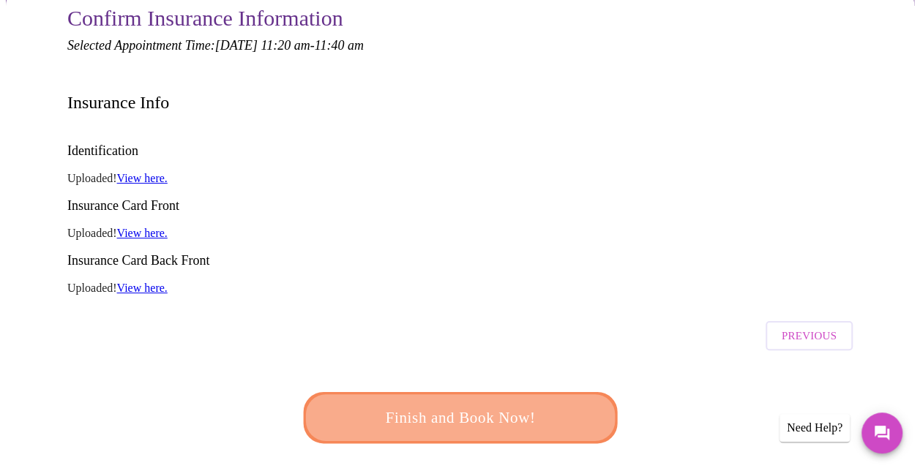
click at [524, 392] on button "Finish and Book Now!" at bounding box center [460, 417] width 314 height 51
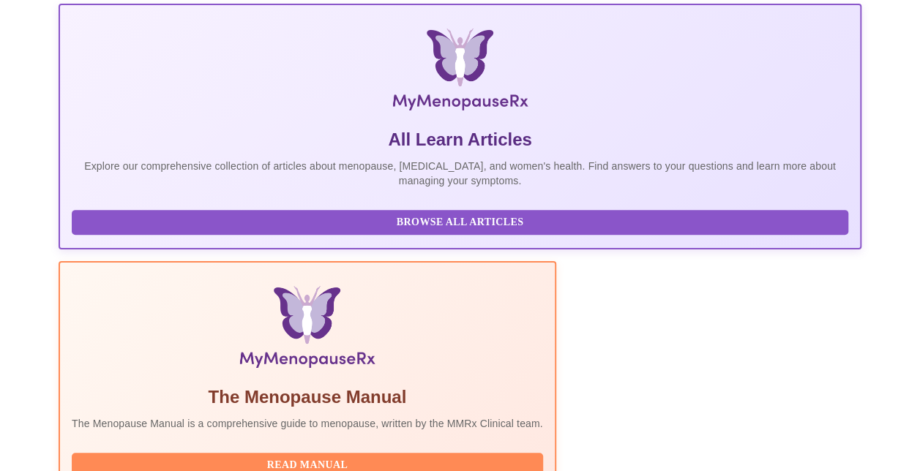
scroll to position [17, 0]
